Goal: Task Accomplishment & Management: Manage account settings

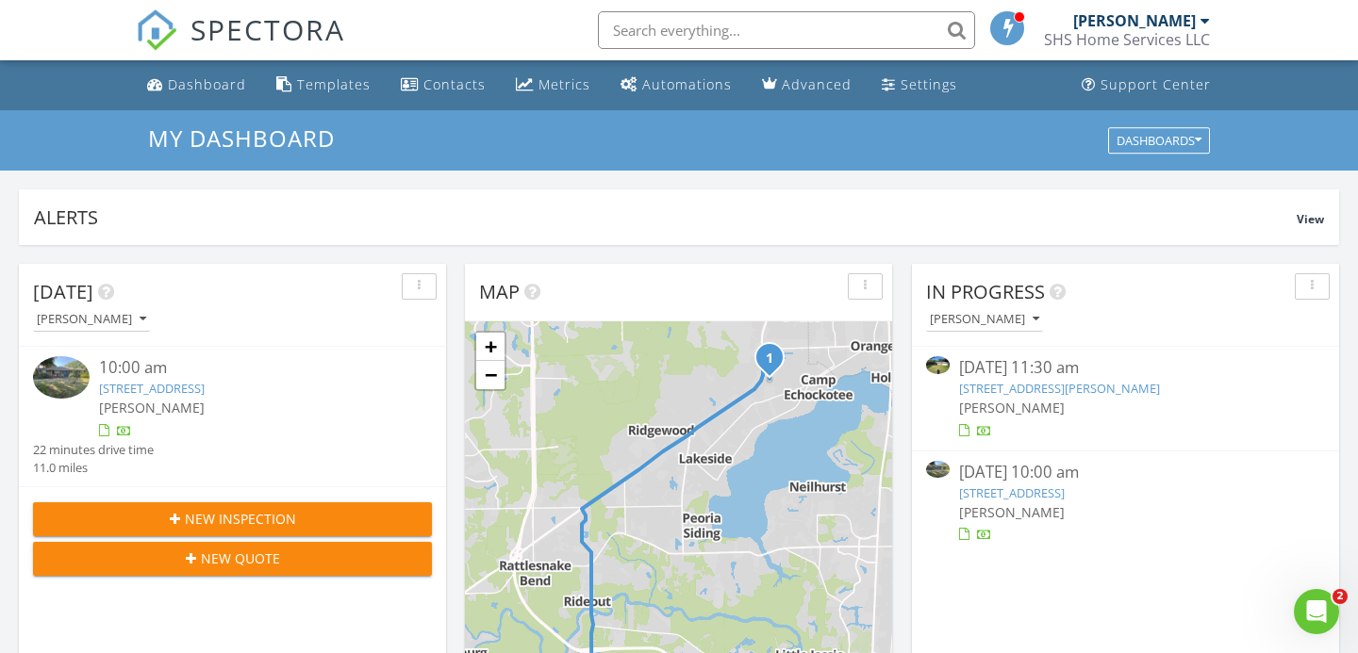
click at [1061, 491] on link "647 Gulfstream Trail S, Orange Park, FL 32073" at bounding box center [1012, 493] width 106 height 17
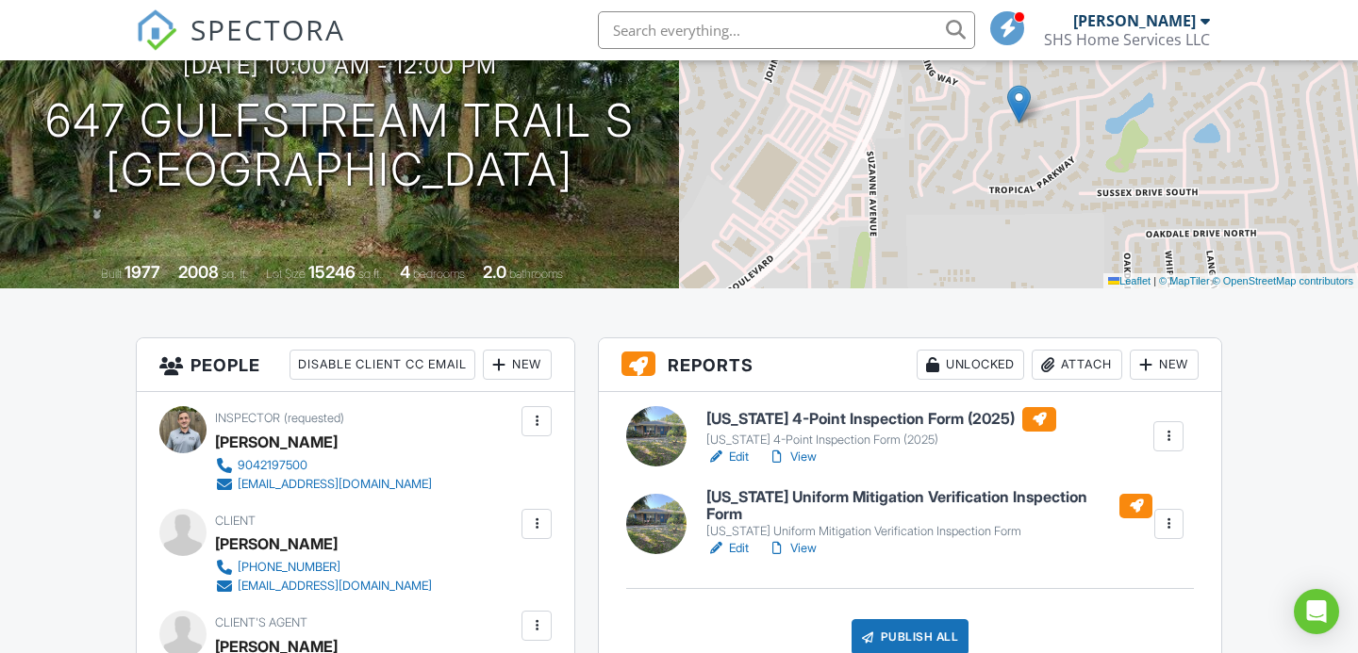
scroll to position [231, 0]
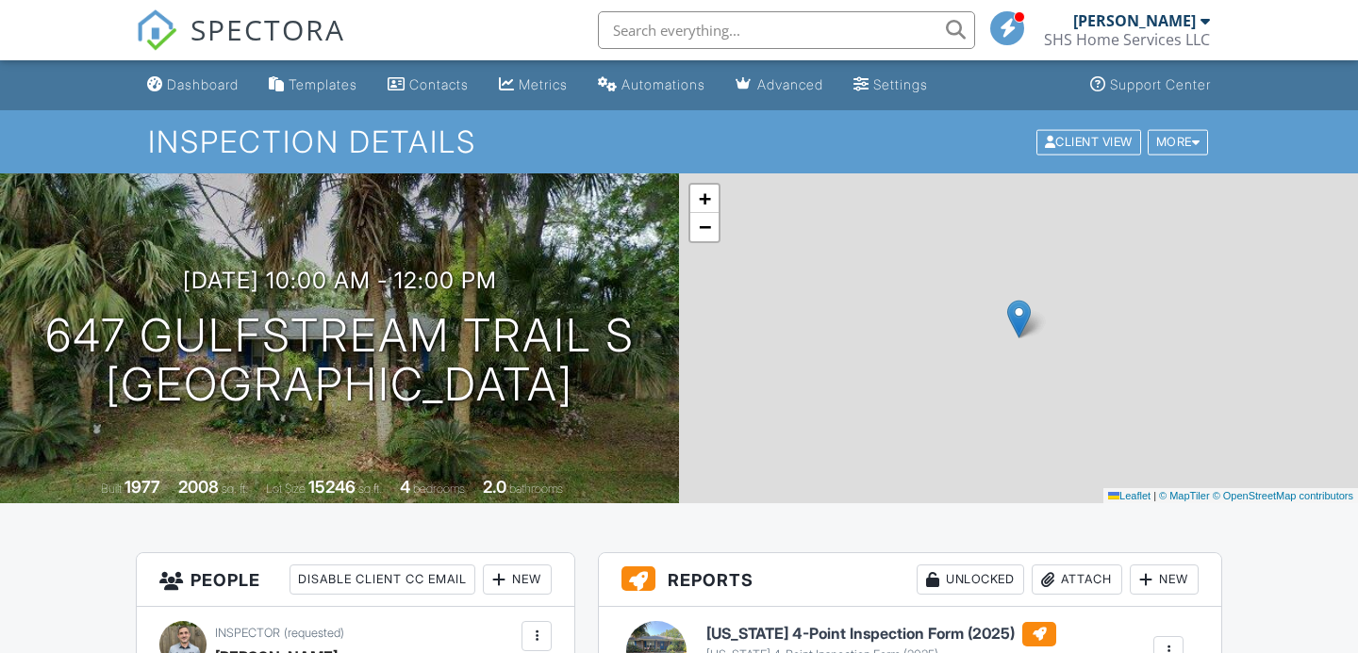
scroll to position [143, 0]
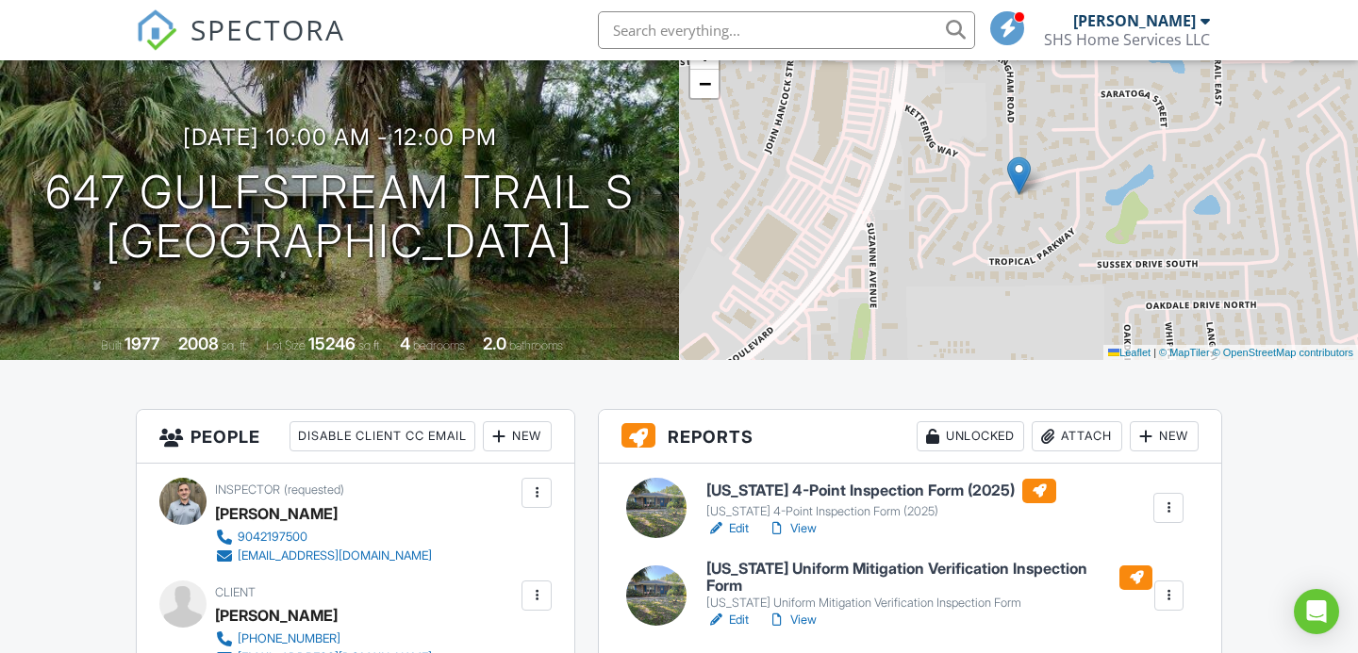
click at [802, 487] on h6 "[US_STATE] 4-Point Inspection Form (2025)" at bounding box center [881, 491] width 350 height 25
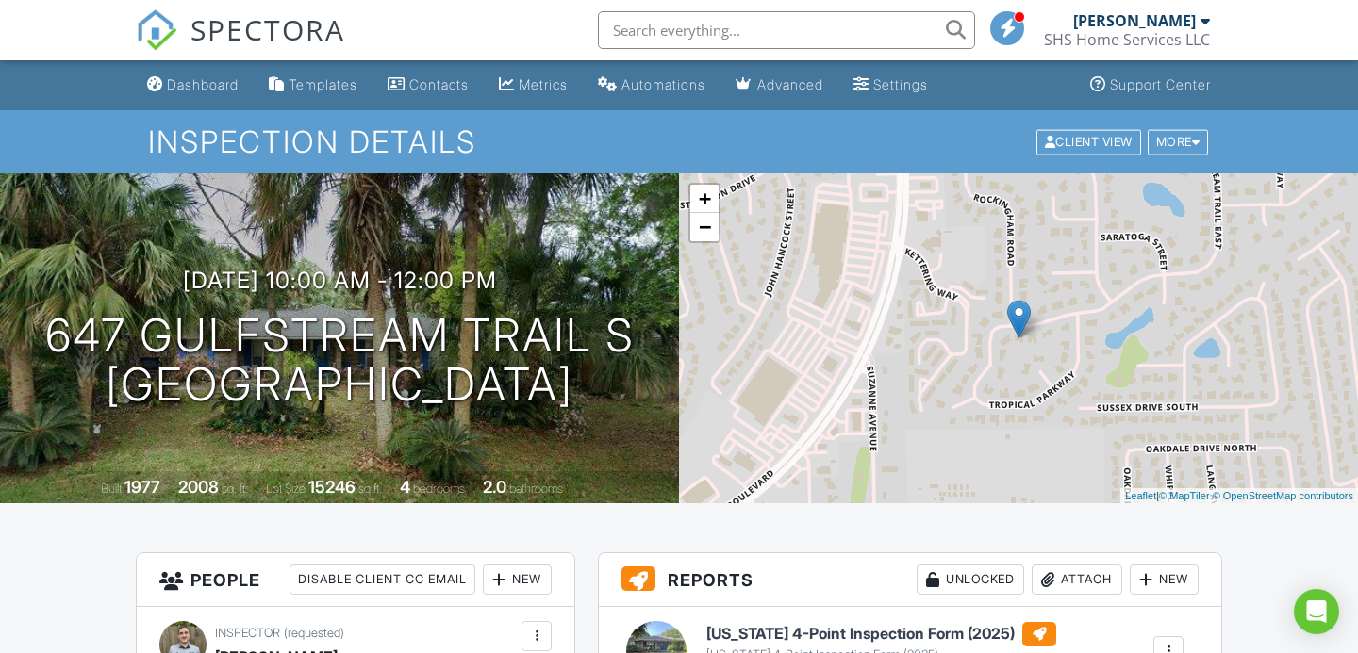
scroll to position [267, 0]
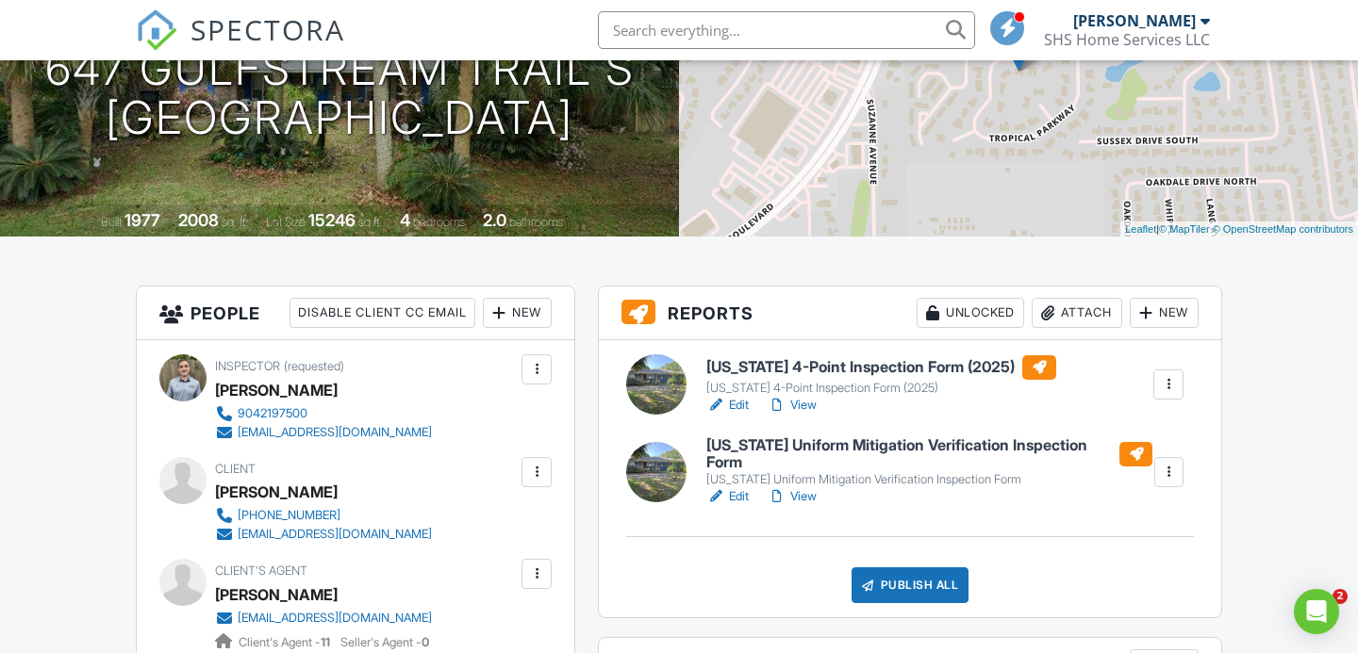
click at [804, 396] on link "View" at bounding box center [792, 405] width 49 height 19
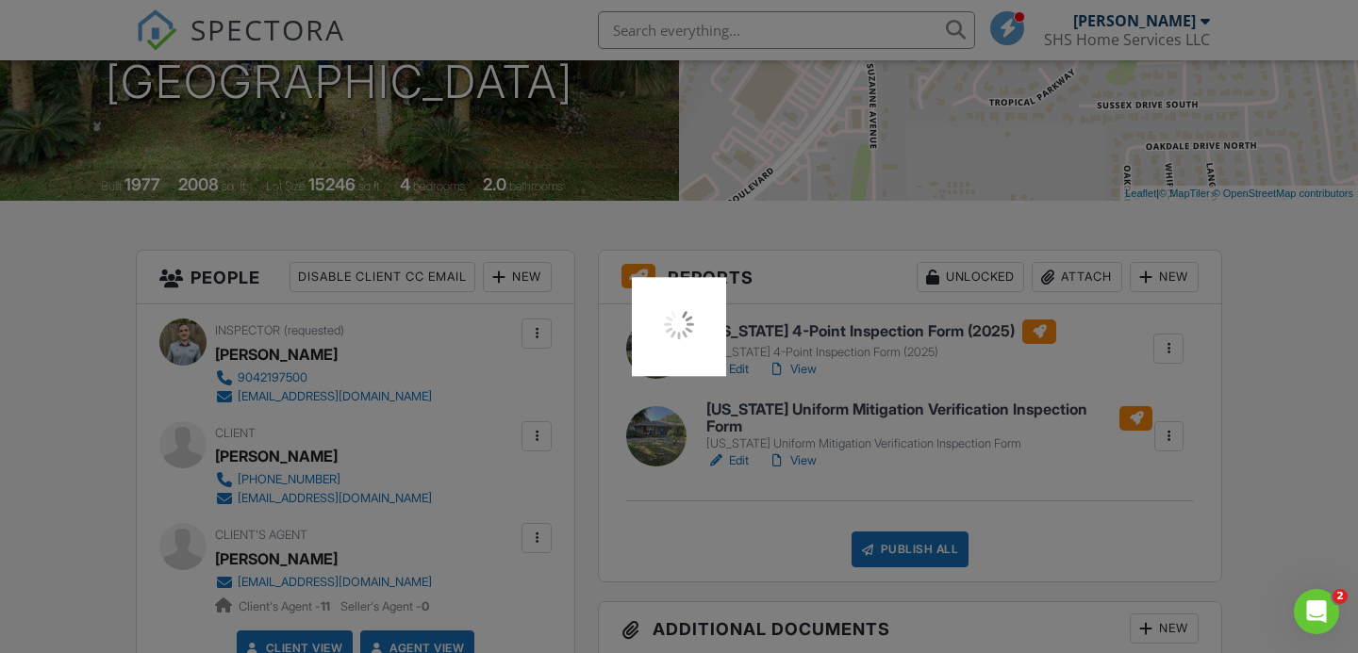
scroll to position [0, 0]
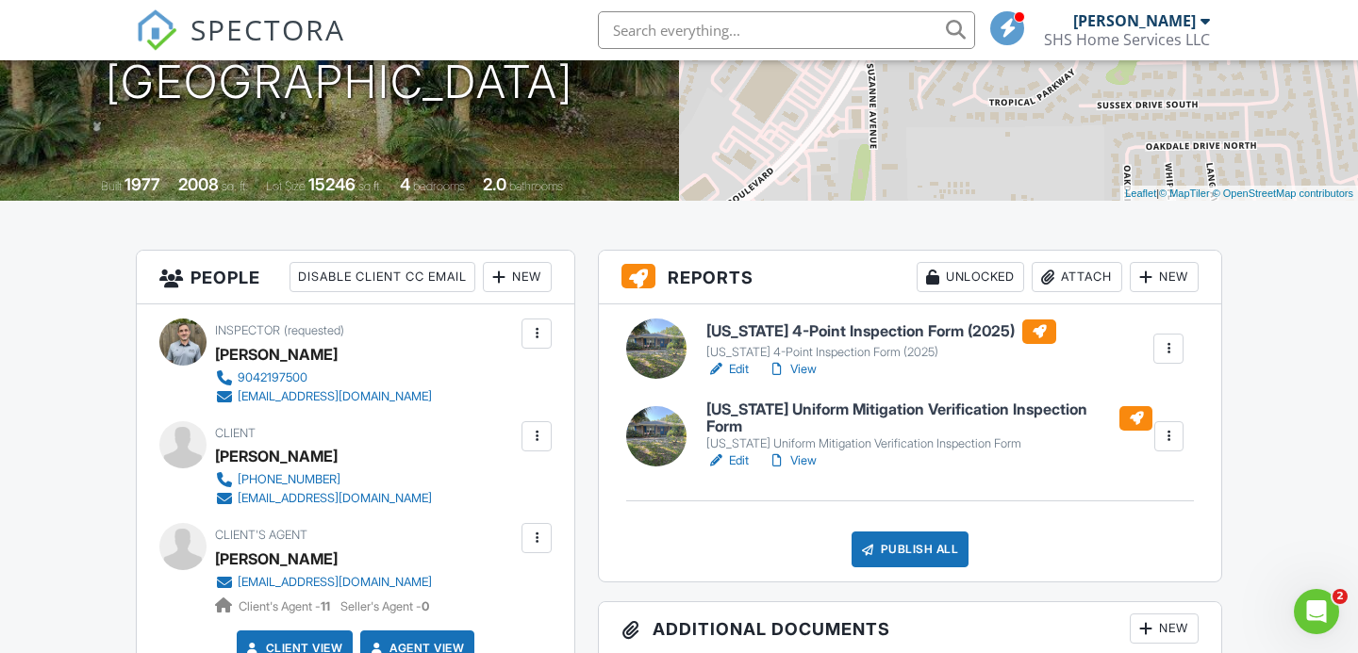
click at [809, 454] on link "View" at bounding box center [792, 461] width 49 height 19
click at [805, 333] on h6 "[US_STATE] 4-Point Inspection Form (2025)" at bounding box center [881, 332] width 350 height 25
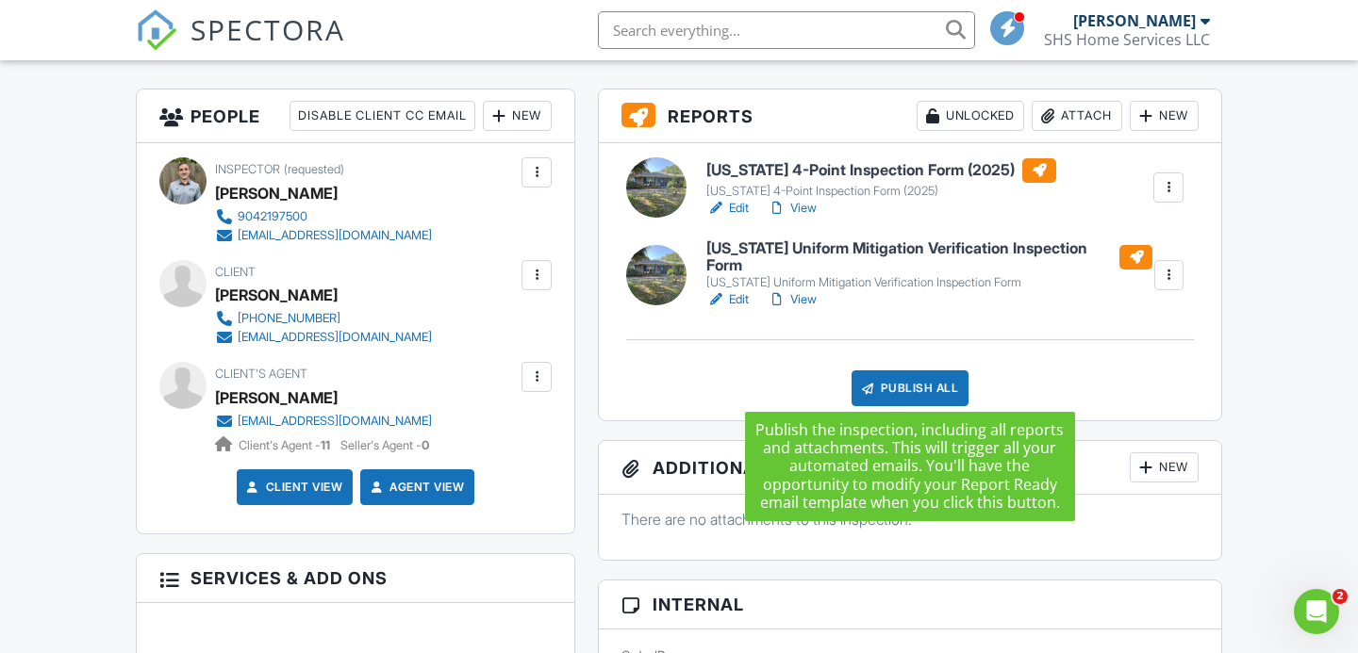
click at [901, 377] on div "Publish All" at bounding box center [910, 389] width 118 height 36
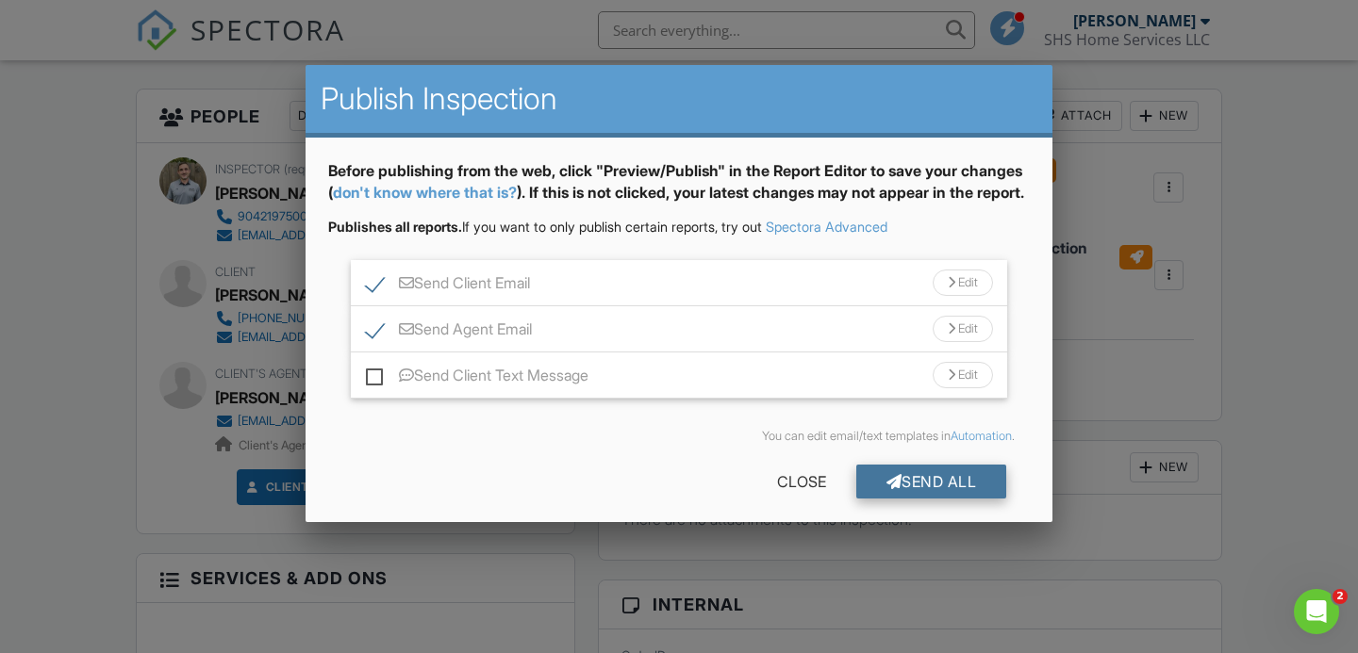
click at [916, 499] on div "Send All" at bounding box center [931, 482] width 151 height 34
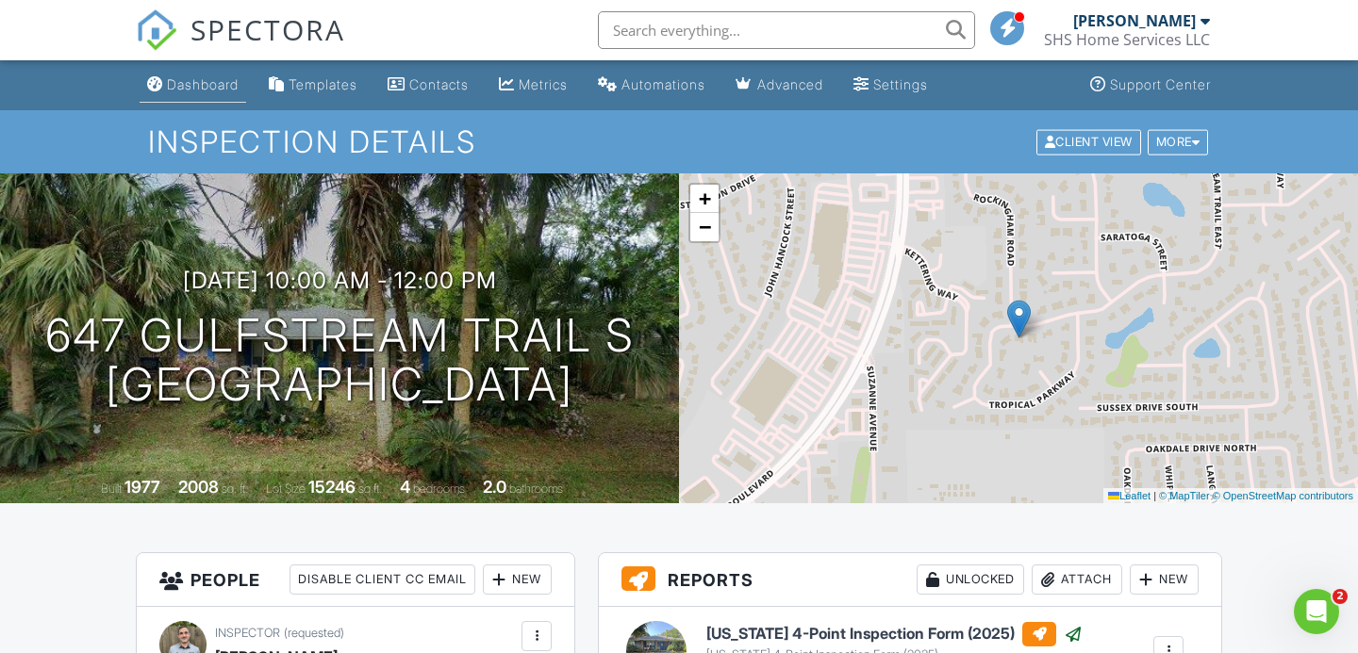
click at [193, 86] on div "Dashboard" at bounding box center [203, 84] width 72 height 16
